Goal: Information Seeking & Learning: Learn about a topic

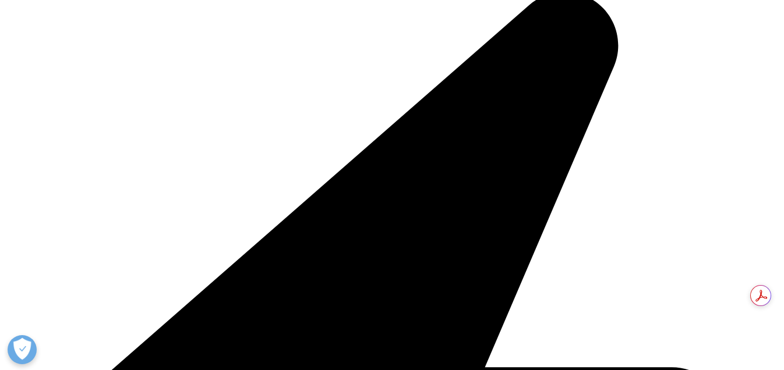
scroll to position [106, 687]
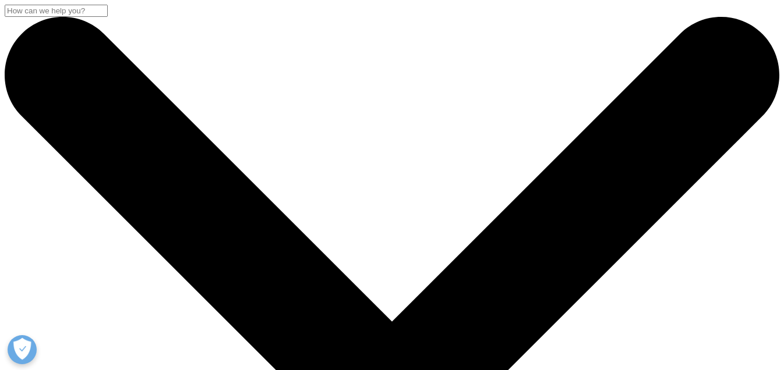
scroll to position [116, 687]
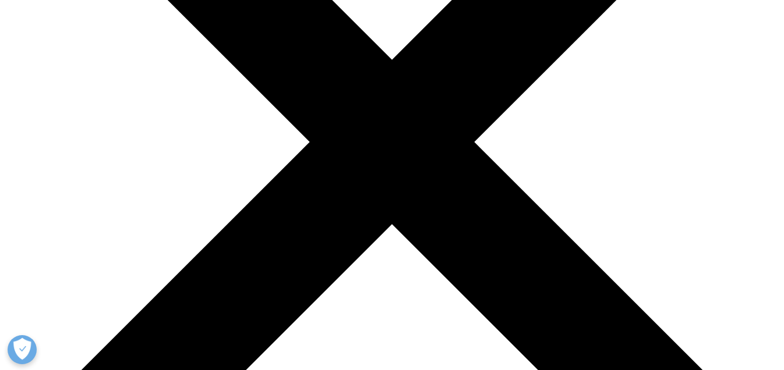
scroll to position [269, 0]
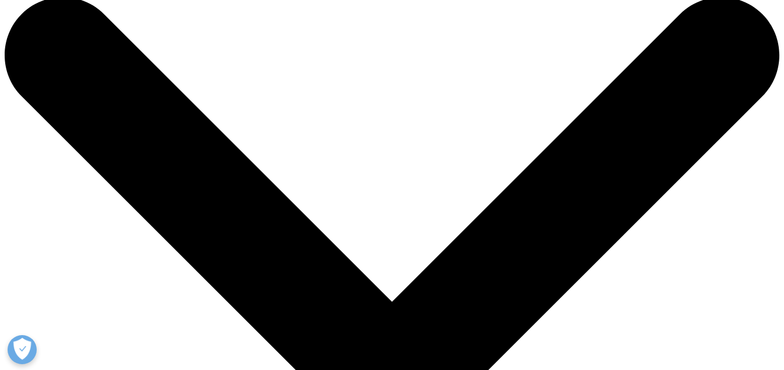
scroll to position [0, 0]
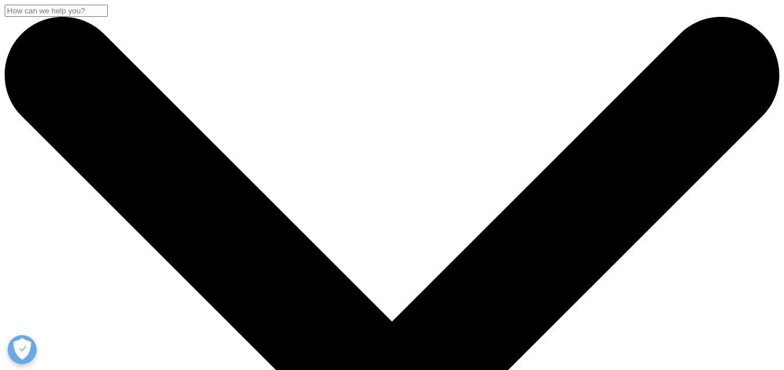
scroll to position [106, 687]
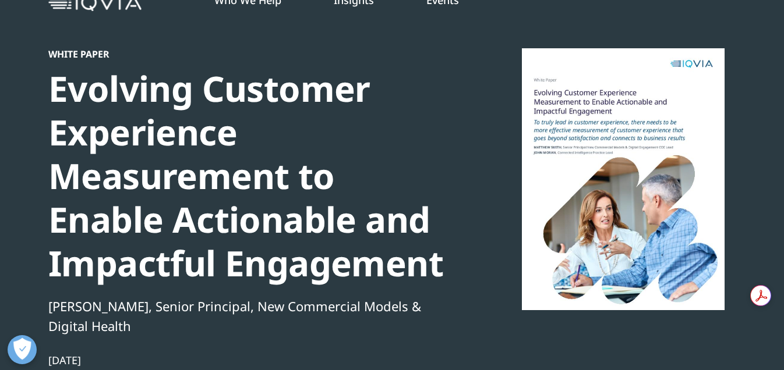
scroll to position [141, 687]
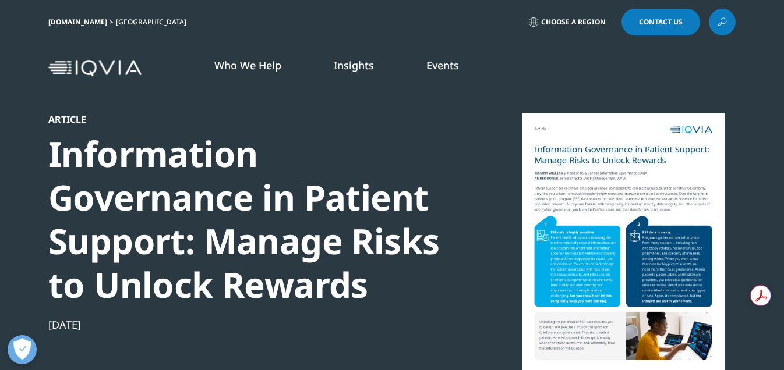
scroll to position [178, 687]
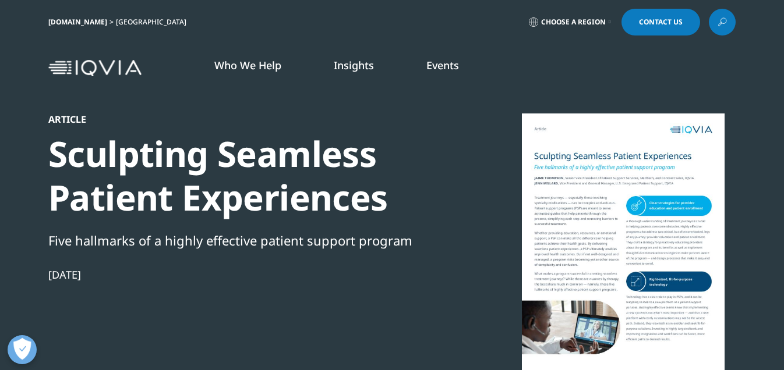
scroll to position [116, 687]
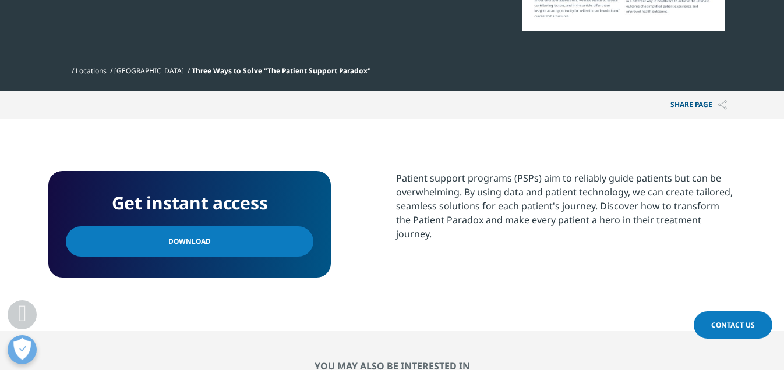
scroll to position [347, 0]
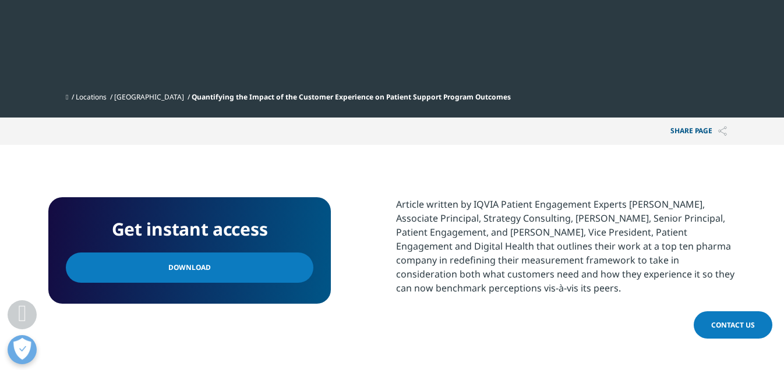
scroll to position [416, 0]
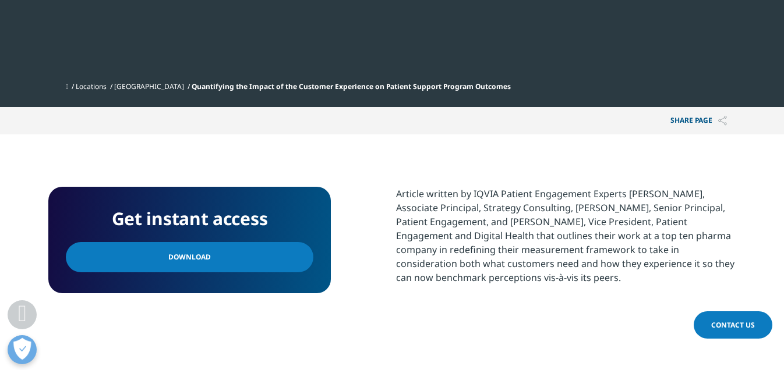
click at [211, 261] on link "Download" at bounding box center [190, 257] width 248 height 30
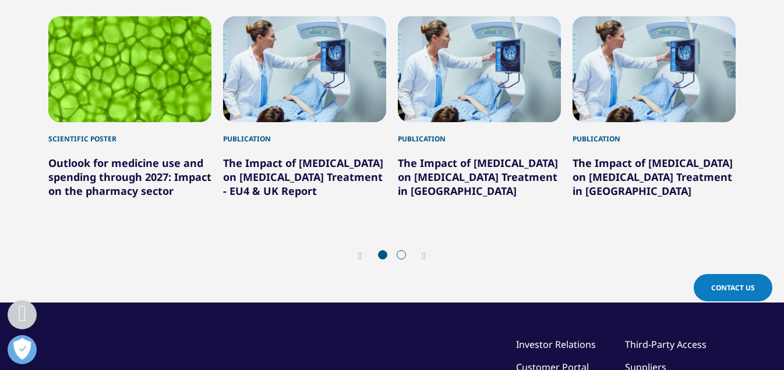
scroll to position [741, 0]
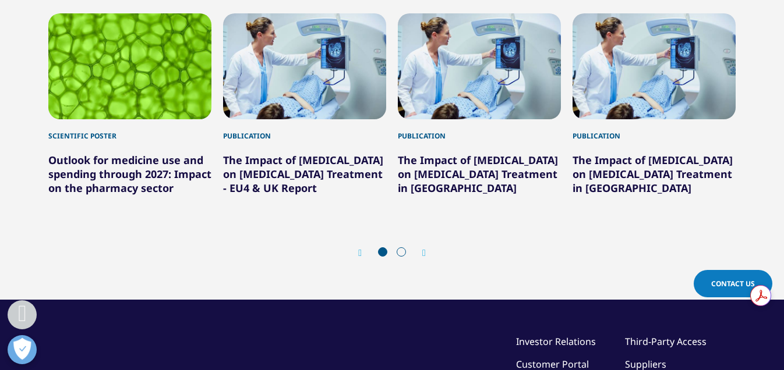
click at [424, 255] on icon "Next slide" at bounding box center [423, 253] width 3 height 9
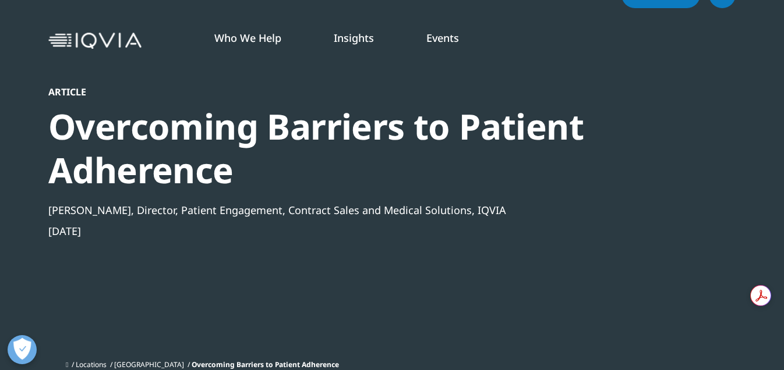
scroll to position [0, 0]
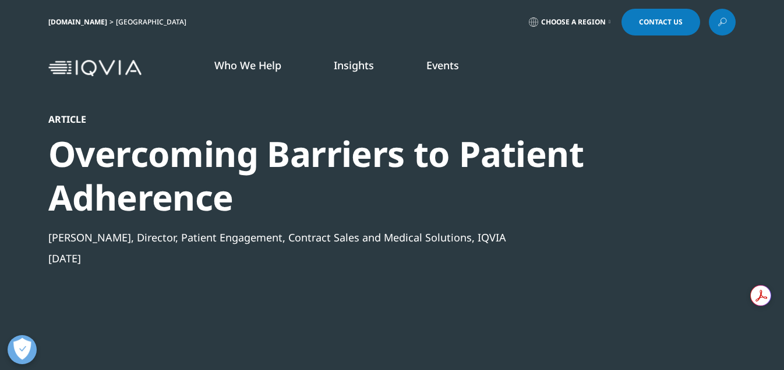
click at [726, 21] on icon at bounding box center [722, 20] width 5 height 5
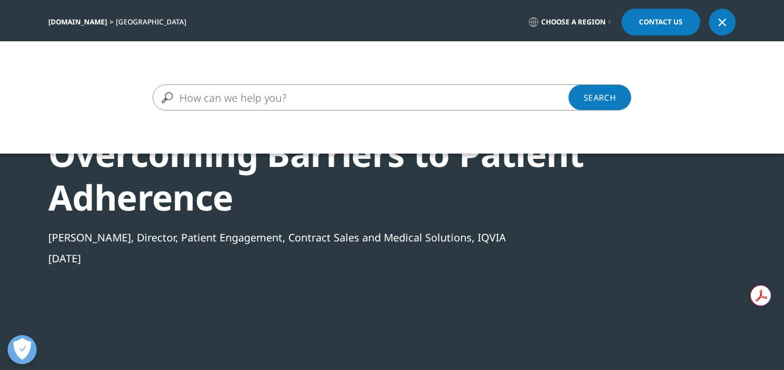
click at [255, 103] on input "Search" at bounding box center [375, 97] width 445 height 26
type input "patient adherence blog"
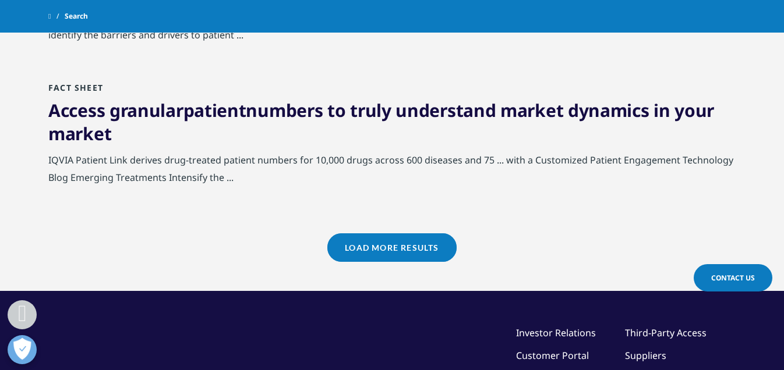
scroll to position [1340, 0]
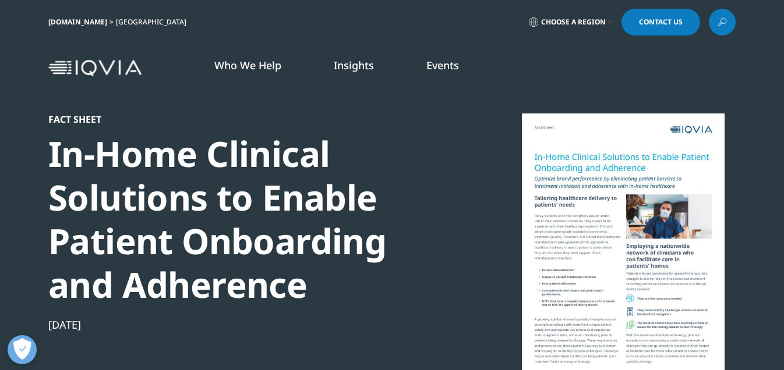
scroll to position [106, 687]
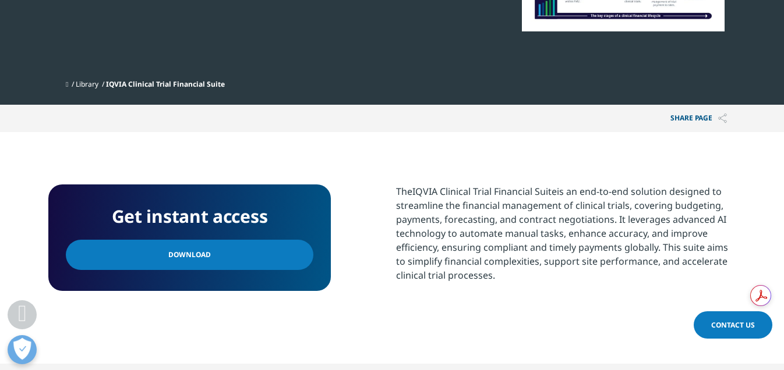
click at [433, 210] on div "The IQVIA Clinical Trial Financial Suite is an end-to-end solution designed to …" at bounding box center [566, 234] width 340 height 98
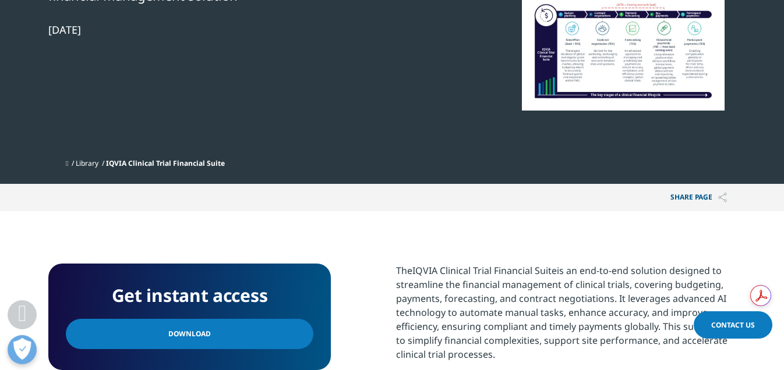
scroll to position [263, 0]
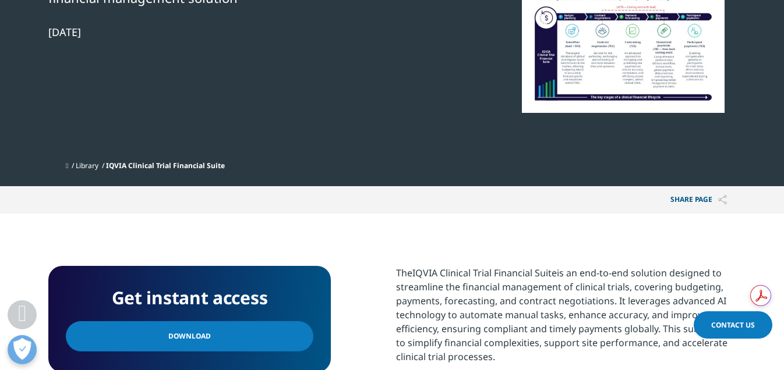
click at [415, 296] on div "The IQVIA Clinical Trial Financial Suite is an end-to-end solution designed to …" at bounding box center [566, 315] width 340 height 98
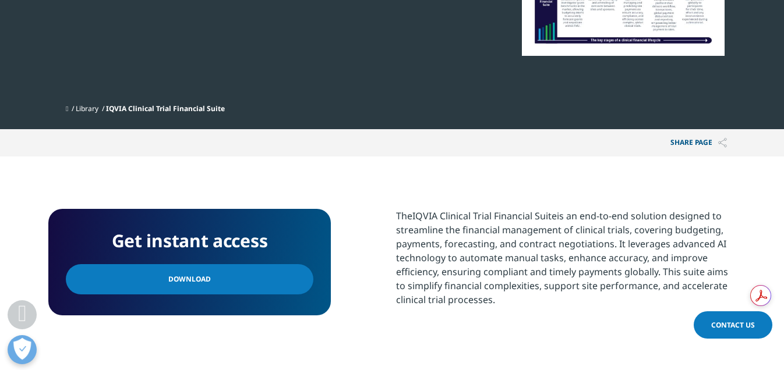
scroll to position [329, 0]
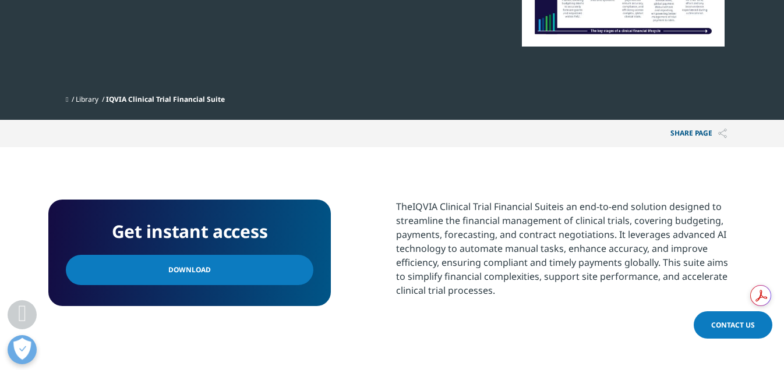
click at [412, 280] on div "The IQVIA Clinical Trial Financial Suite is an end-to-end solution designed to …" at bounding box center [566, 249] width 340 height 98
click at [377, 306] on div "Get instant access Download The IQVIA Clinical Trial Financial Suite is an end-…" at bounding box center [391, 263] width 687 height 127
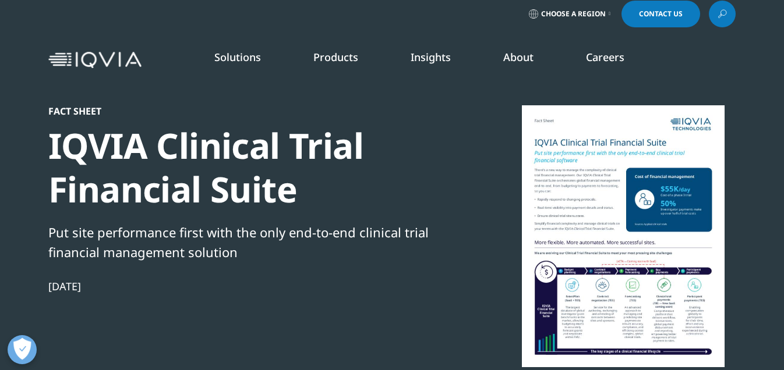
scroll to position [0, 0]
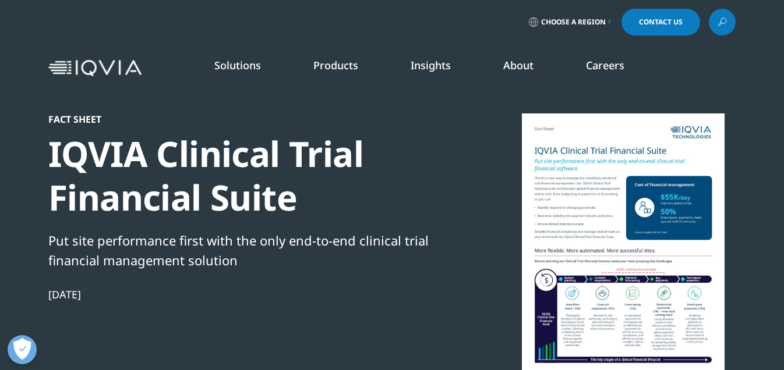
click at [314, 17] on div "Choose a Region Contact Us" at bounding box center [391, 22] width 687 height 27
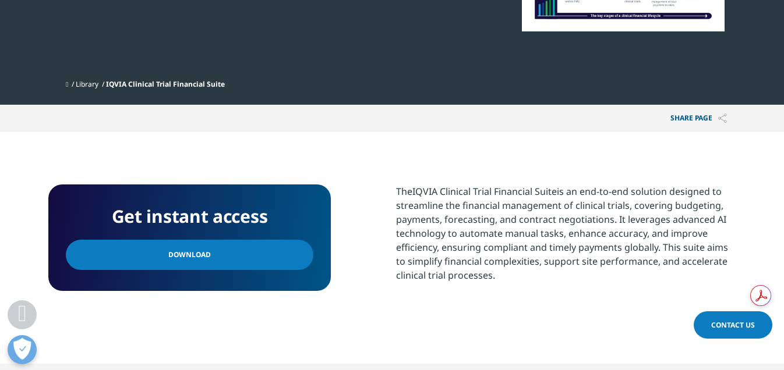
click at [456, 242] on div "The IQVIA Clinical Trial Financial Suite is an end-to-end solution designed to …" at bounding box center [566, 234] width 340 height 98
click at [388, 107] on div "Share PAGE Copy Link email facebook twitter linkedin wechat xing" at bounding box center [391, 118] width 687 height 27
